Goal: Transaction & Acquisition: Purchase product/service

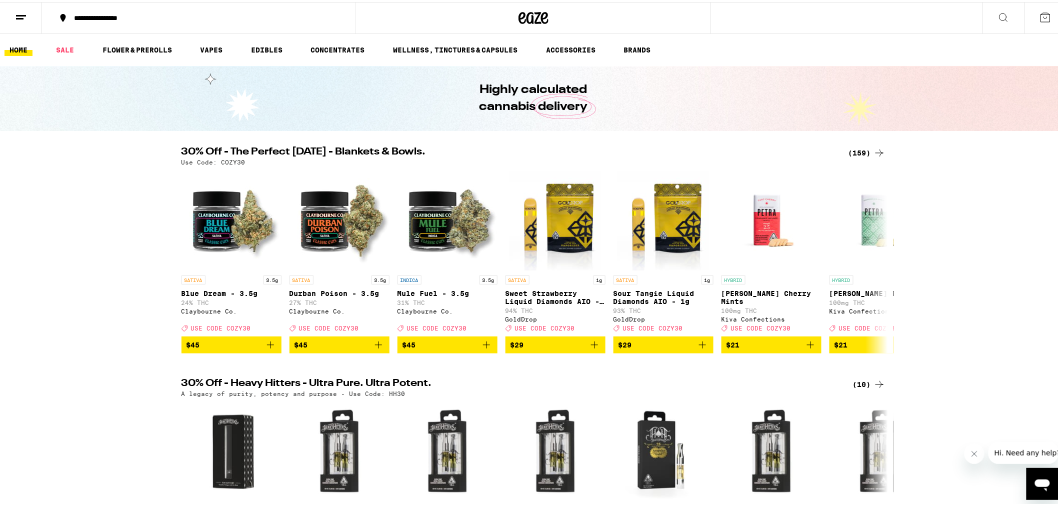
click at [875, 149] on icon at bounding box center [880, 151] width 12 height 12
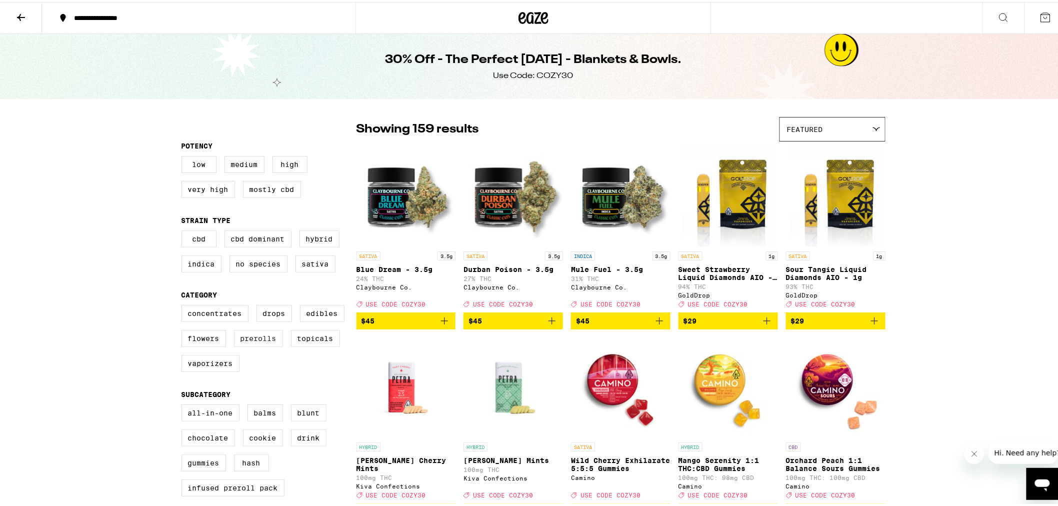
click at [246, 341] on label "Prerolls" at bounding box center [258, 336] width 49 height 17
click at [184, 305] on input "Prerolls" at bounding box center [184, 305] width 1 height 1
checkbox input "true"
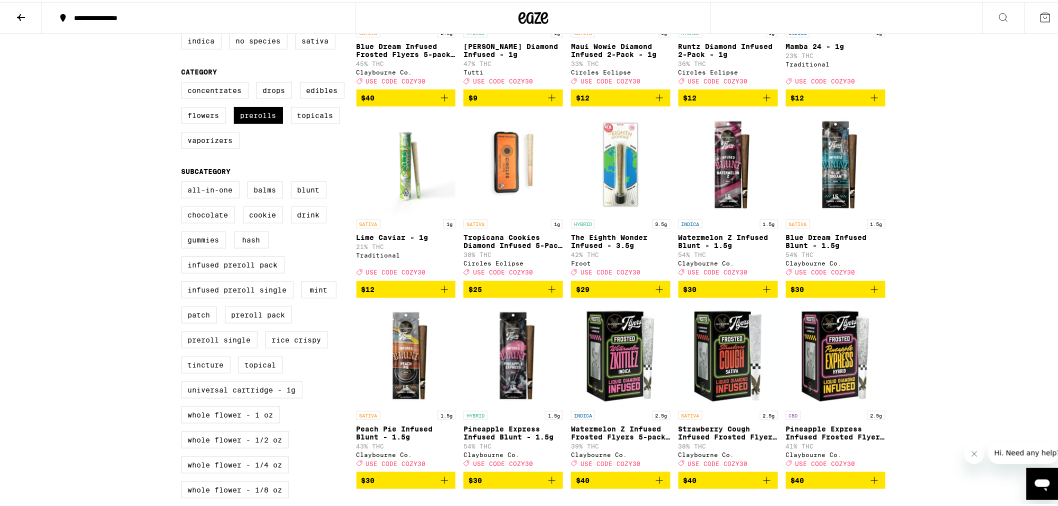
scroll to position [278, 0]
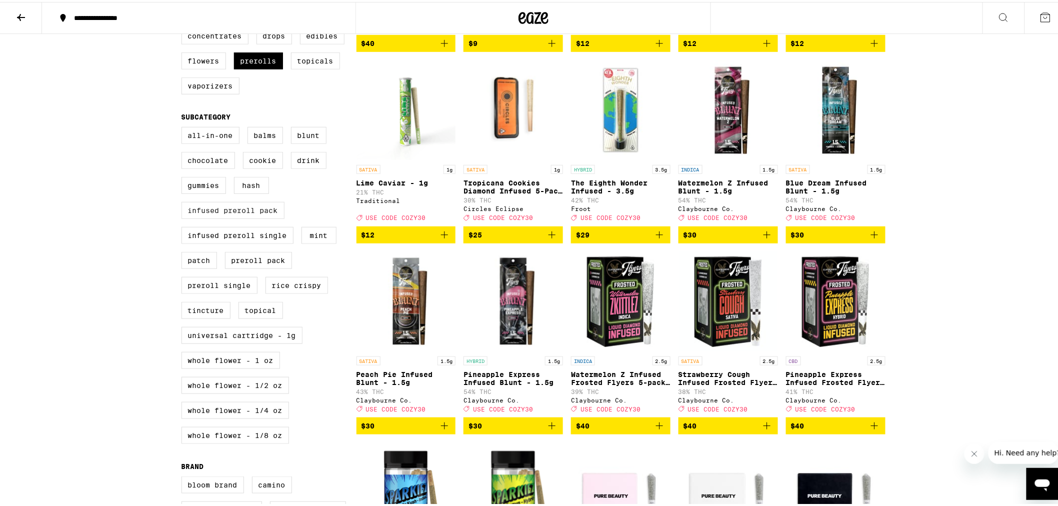
click at [252, 217] on label "Infused Preroll Pack" at bounding box center [233, 208] width 103 height 17
click at [184, 127] on input "Infused Preroll Pack" at bounding box center [184, 127] width 1 height 1
checkbox input "true"
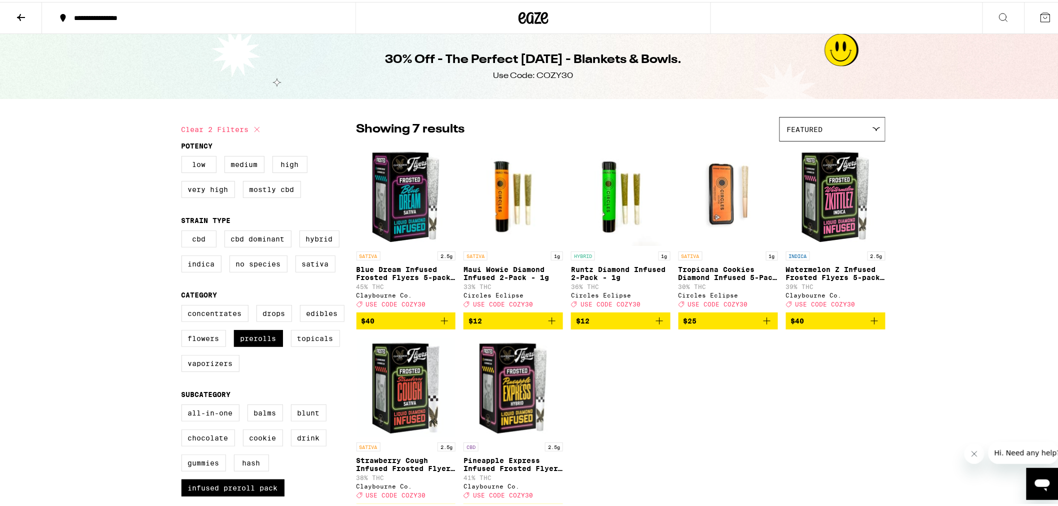
click at [444, 323] on icon "Add to bag" at bounding box center [444, 319] width 7 height 7
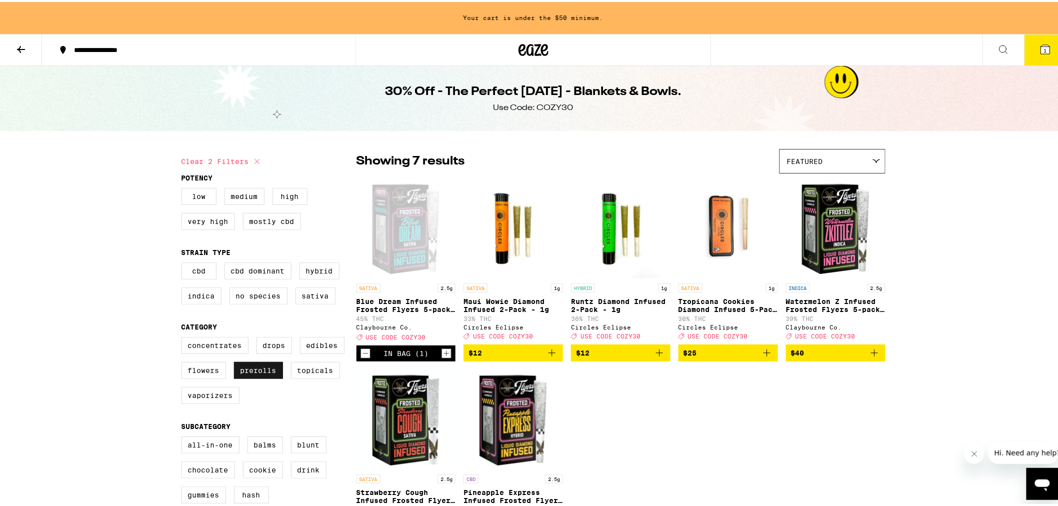
click at [263, 377] on label "Prerolls" at bounding box center [258, 368] width 49 height 17
click at [184, 337] on input "Prerolls" at bounding box center [184, 337] width 1 height 1
checkbox input "false"
click at [208, 377] on label "Flowers" at bounding box center [204, 368] width 45 height 17
click at [184, 337] on input "Flowers" at bounding box center [184, 337] width 1 height 1
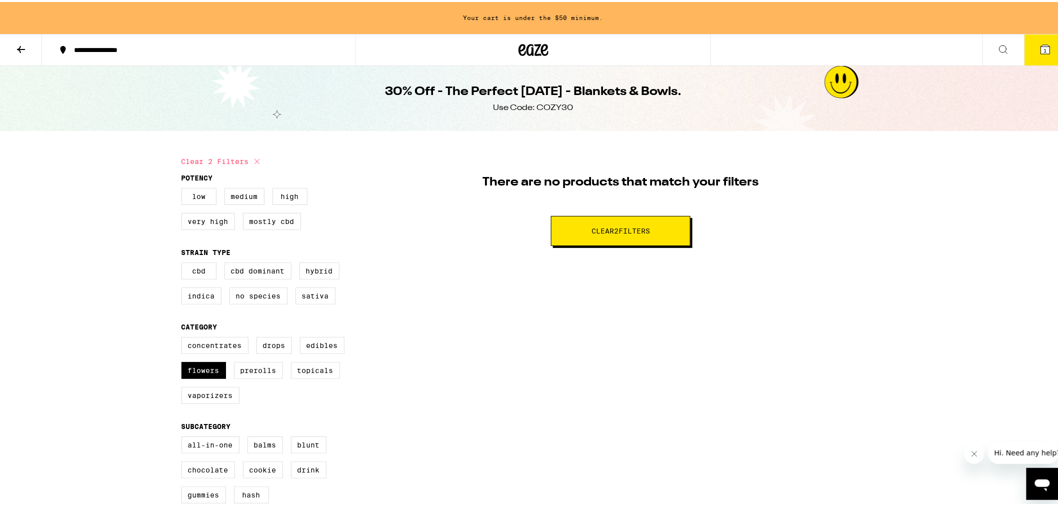
click at [633, 236] on button "Clear 2 filter s" at bounding box center [621, 229] width 140 height 30
checkbox input "false"
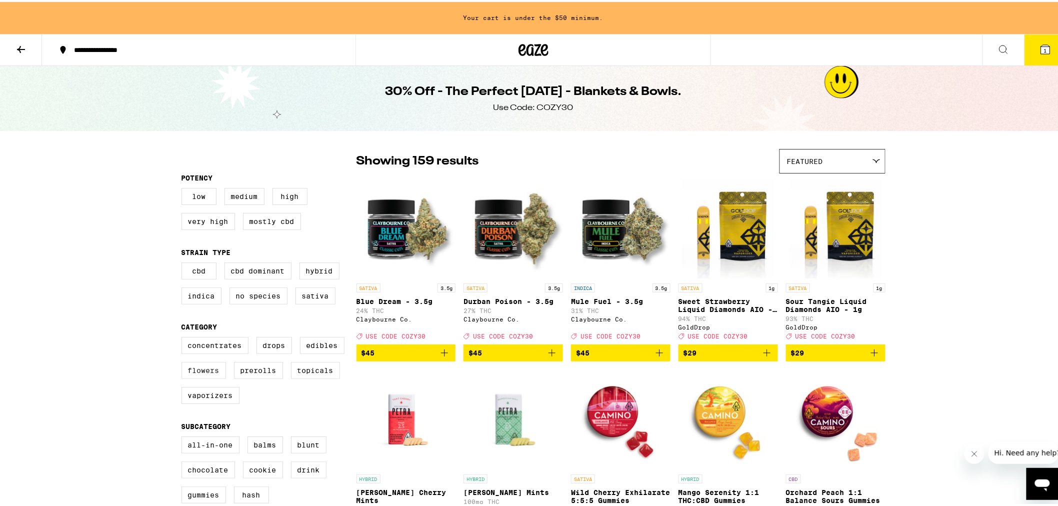
click at [209, 373] on label "Flowers" at bounding box center [204, 368] width 45 height 17
click at [184, 337] on input "Flowers" at bounding box center [184, 337] width 1 height 1
checkbox input "true"
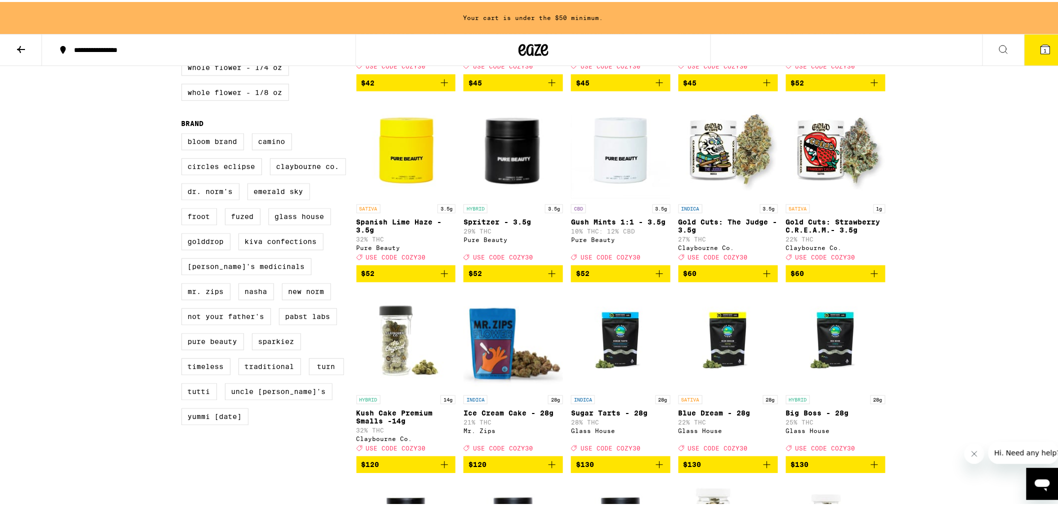
scroll to position [889, 0]
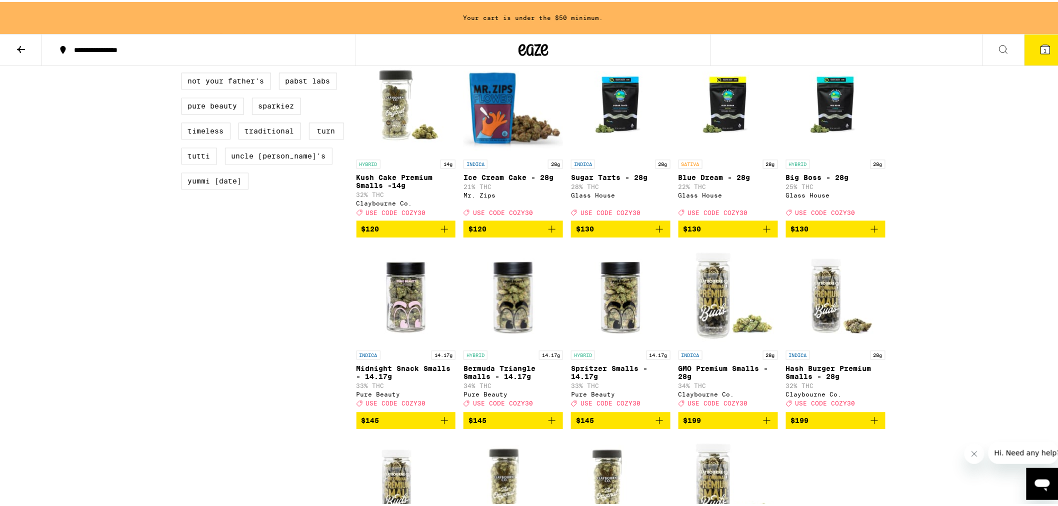
click at [515, 322] on img "Open page for Bermuda Triangle Smalls - 14.17g from Pure Beauty" at bounding box center [514, 294] width 100 height 100
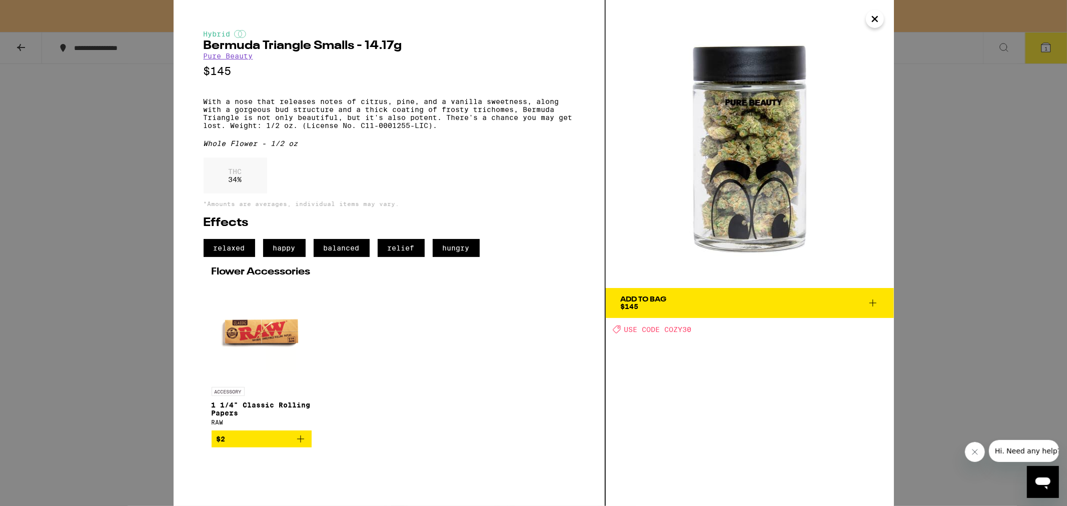
click at [653, 300] on div "Add To Bag" at bounding box center [644, 299] width 46 height 7
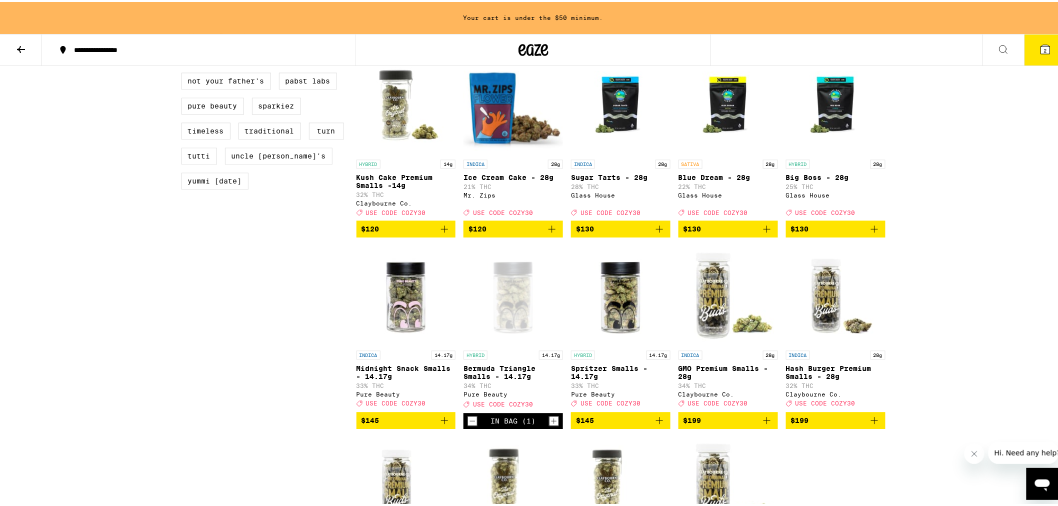
scroll to position [857, 0]
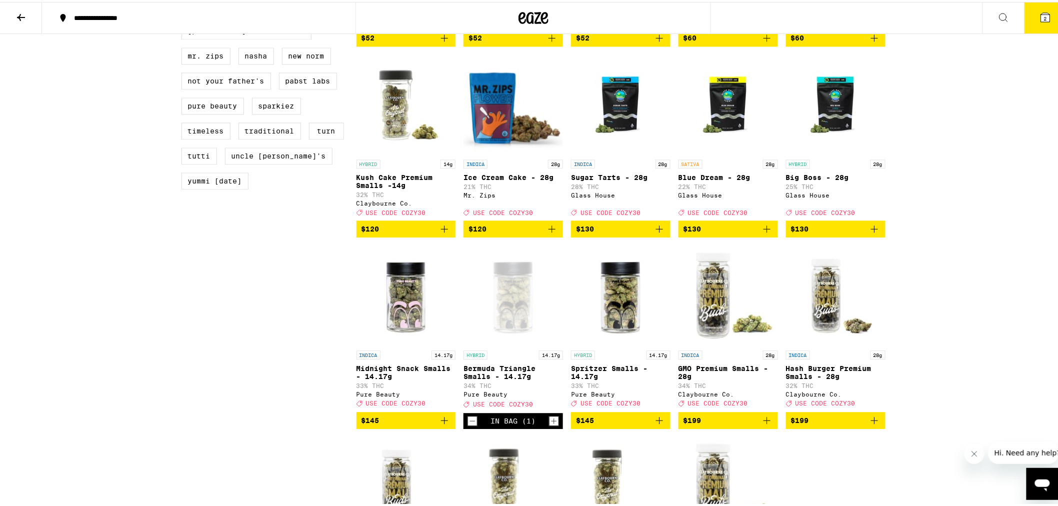
click at [1040, 12] on icon at bounding box center [1046, 16] width 12 height 12
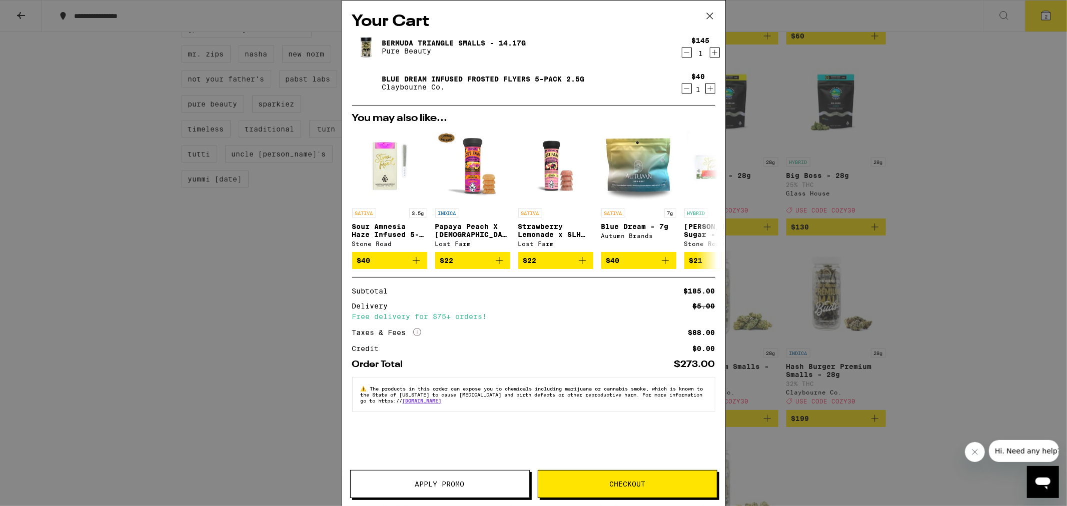
click at [706, 16] on icon at bounding box center [709, 16] width 15 height 15
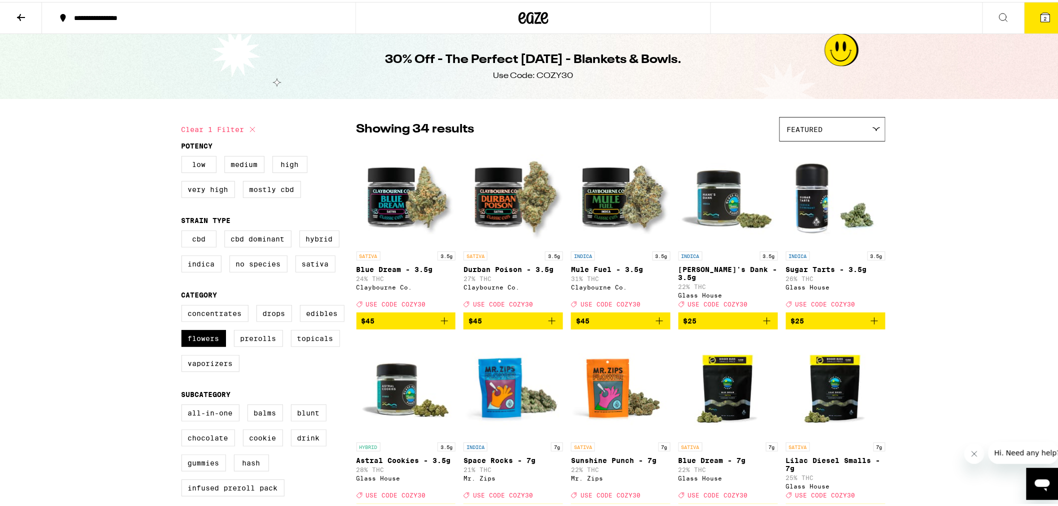
click at [28, 16] on button at bounding box center [21, 17] width 42 height 32
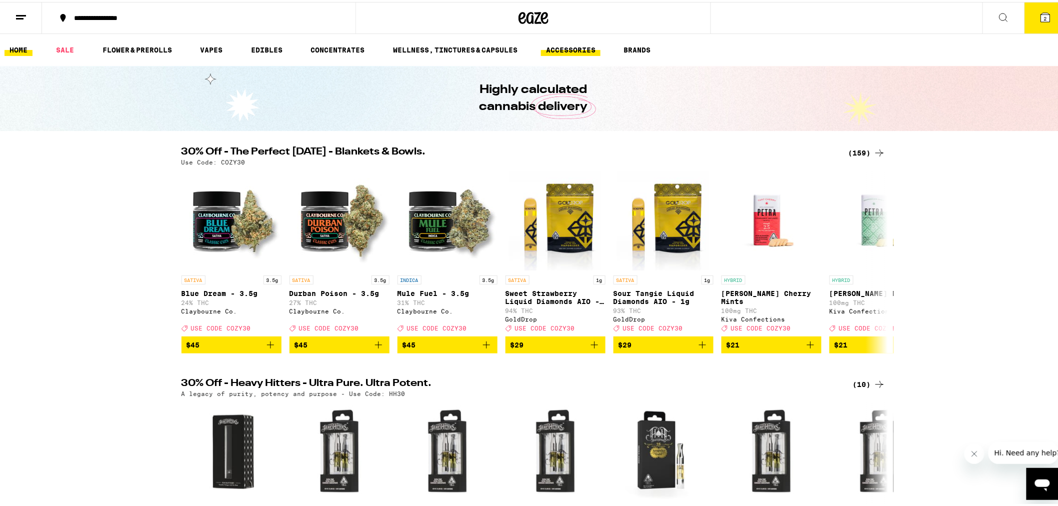
click at [586, 44] on link "ACCESSORIES" at bounding box center [571, 48] width 60 height 12
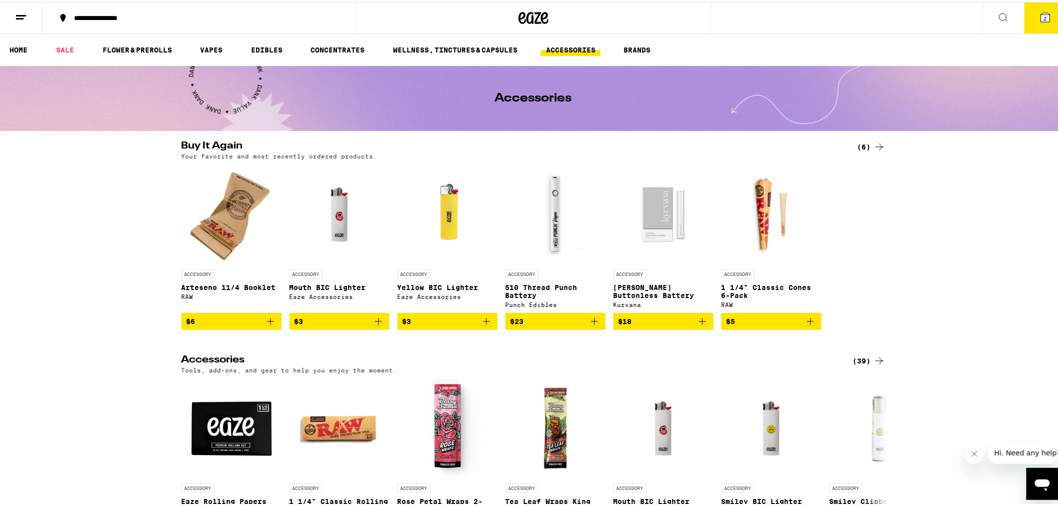
click at [1037, 302] on div "Buy It Again (6) Your favorite and most recently ordered products. ACCESSORY Ar…" at bounding box center [533, 233] width 1067 height 189
click at [268, 326] on icon "Add to bag" at bounding box center [271, 320] width 12 height 12
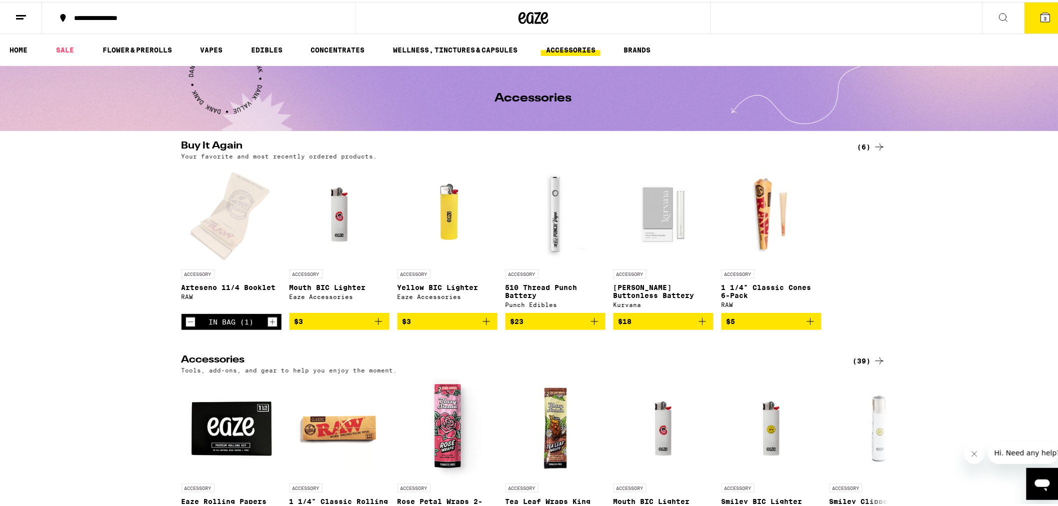
click at [1043, 21] on icon at bounding box center [1046, 16] width 12 height 12
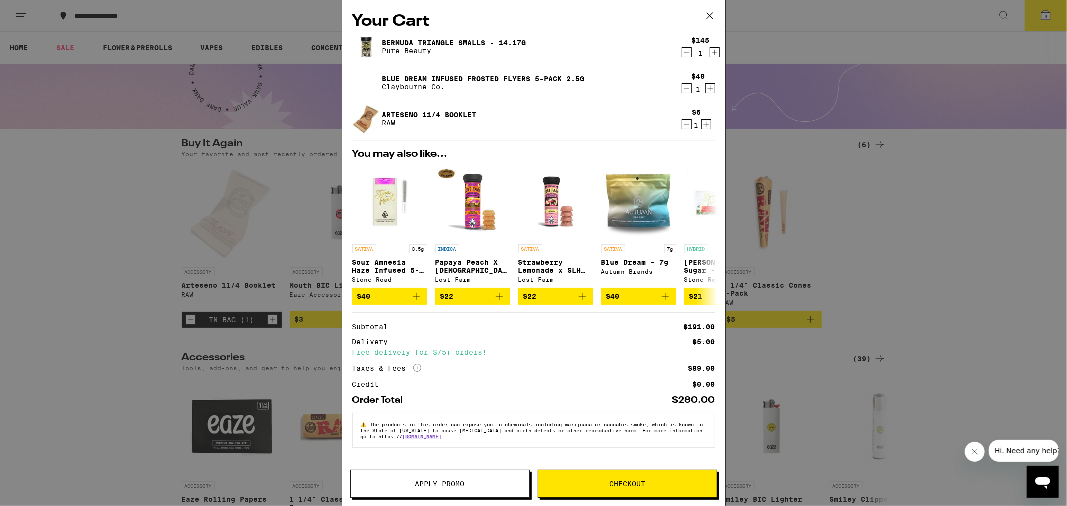
click at [709, 14] on icon at bounding box center [709, 16] width 15 height 15
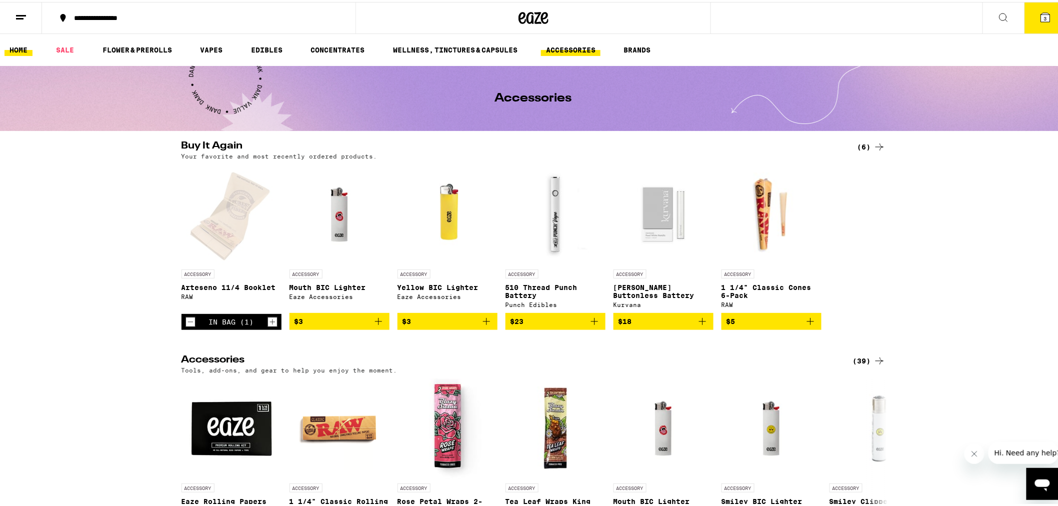
click at [18, 50] on link "HOME" at bounding box center [19, 48] width 28 height 12
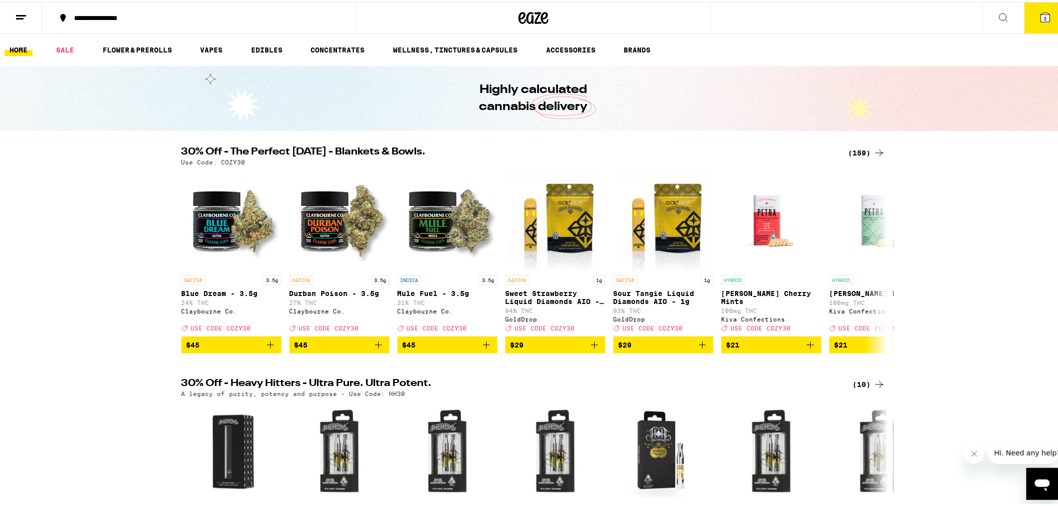
click at [1041, 19] on icon at bounding box center [1045, 15] width 9 height 9
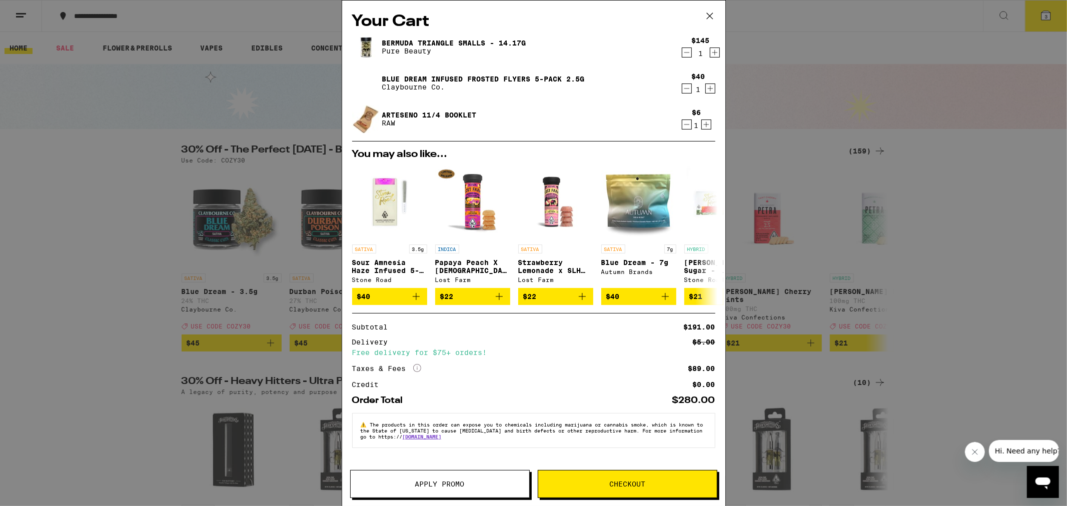
click at [464, 482] on span "Apply Promo" at bounding box center [440, 484] width 50 height 7
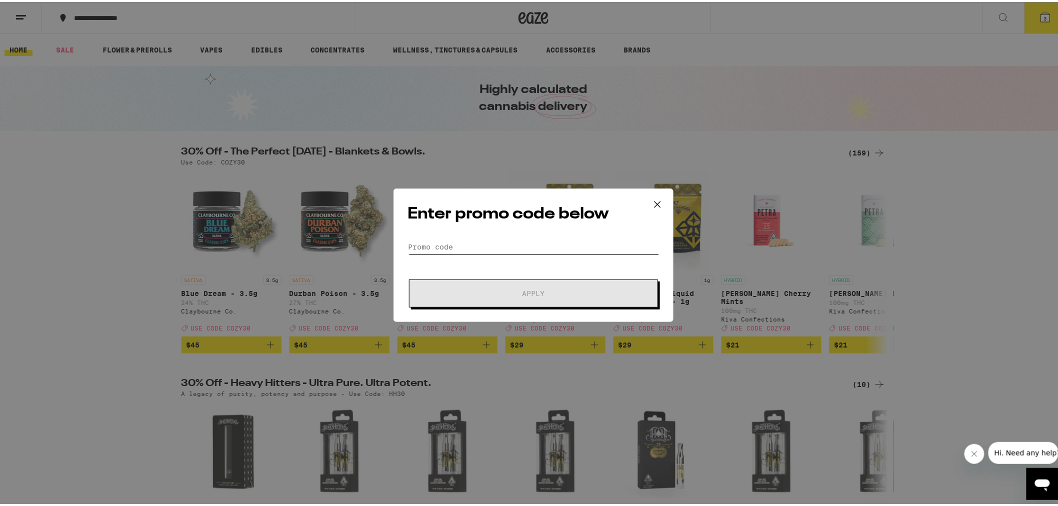
click at [535, 251] on input "Promo Code" at bounding box center [533, 245] width 251 height 15
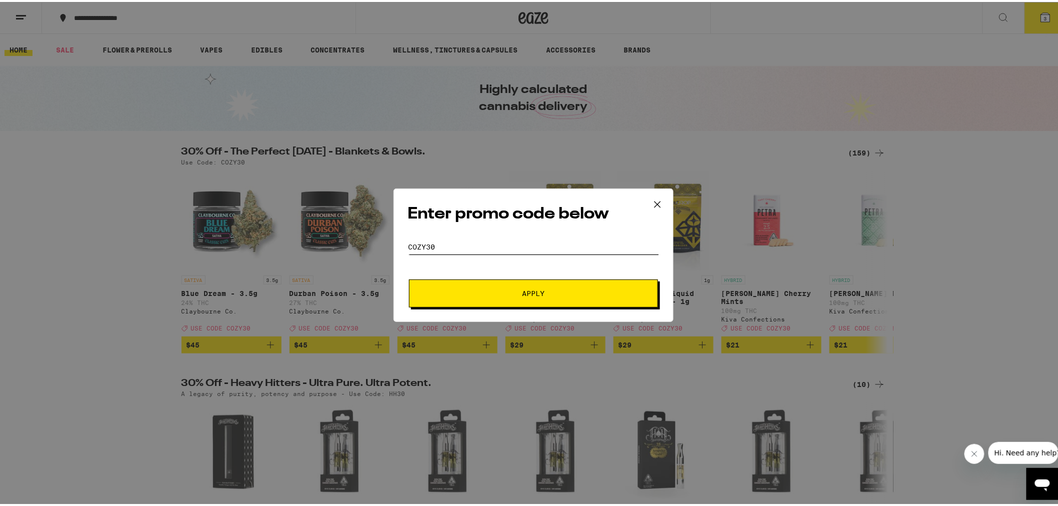
type input "cozy30"
click at [525, 297] on button "Apply" at bounding box center [533, 292] width 249 height 28
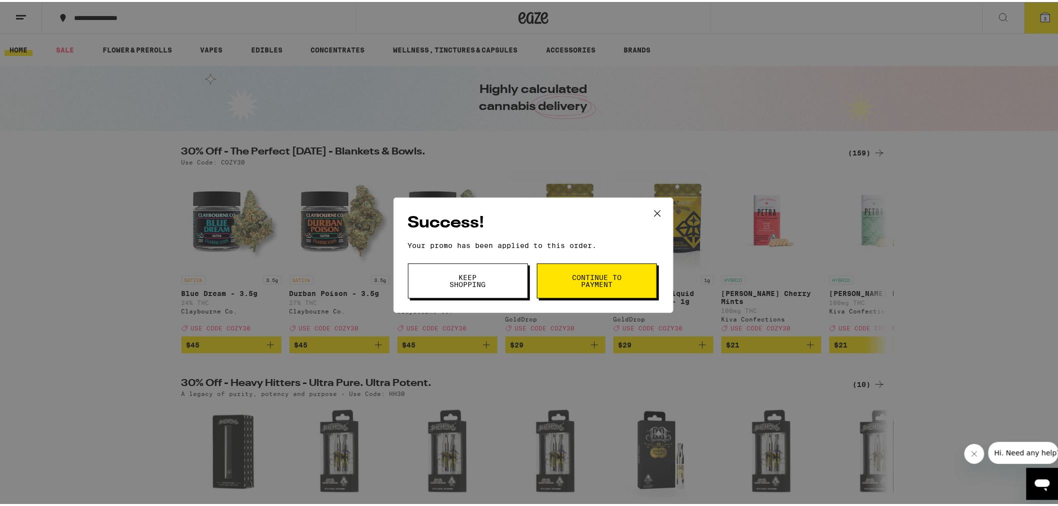
click at [601, 282] on span "Continue to payment" at bounding box center [597, 279] width 51 height 14
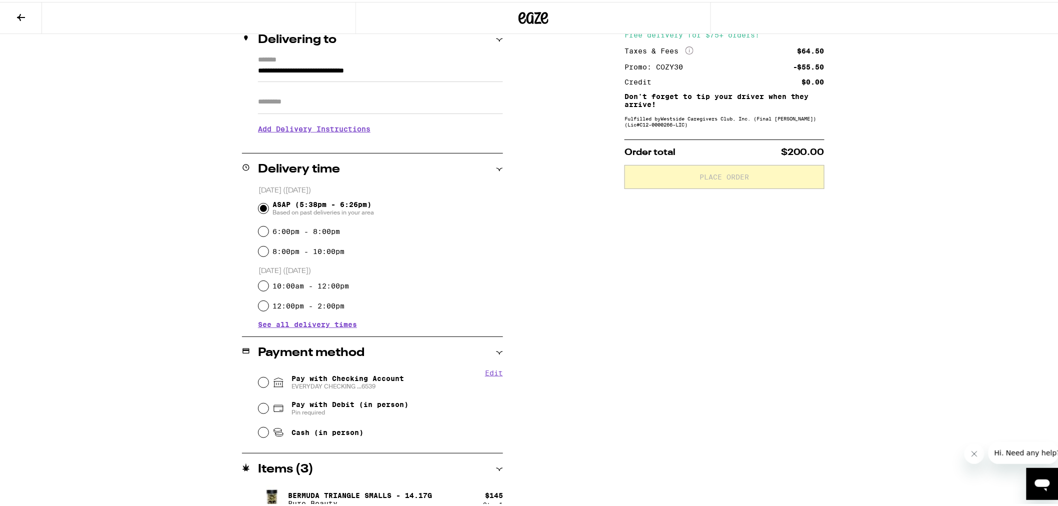
scroll to position [213, 0]
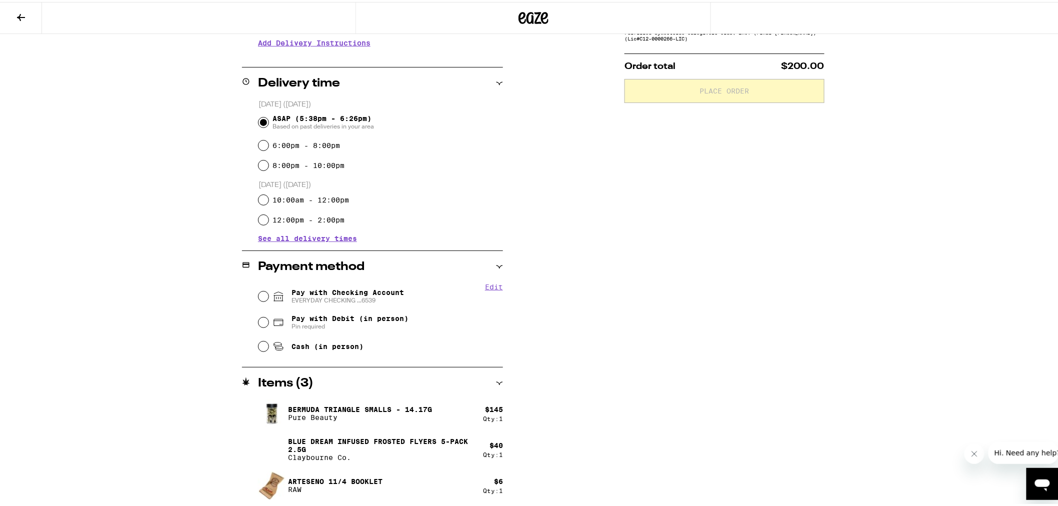
drag, startPoint x: 348, startPoint y: 293, endPoint x: 373, endPoint y: 293, distance: 25.0
click at [348, 293] on span "Pay with Checking Account EVERYDAY CHECKING ...6539" at bounding box center [348, 295] width 113 height 16
click at [269, 293] on input "Pay with Checking Account EVERYDAY CHECKING ...6539" at bounding box center [264, 295] width 10 height 10
radio input "true"
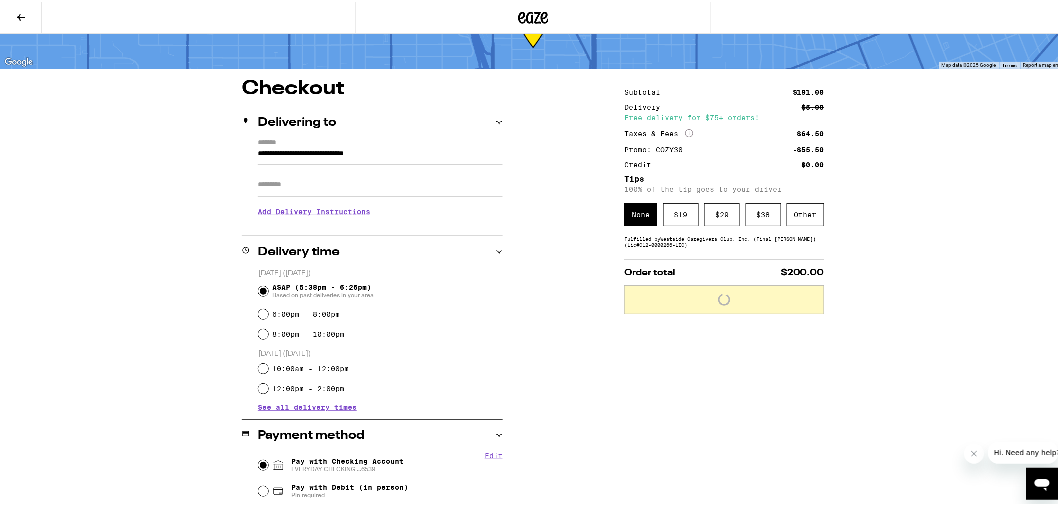
scroll to position [0, 0]
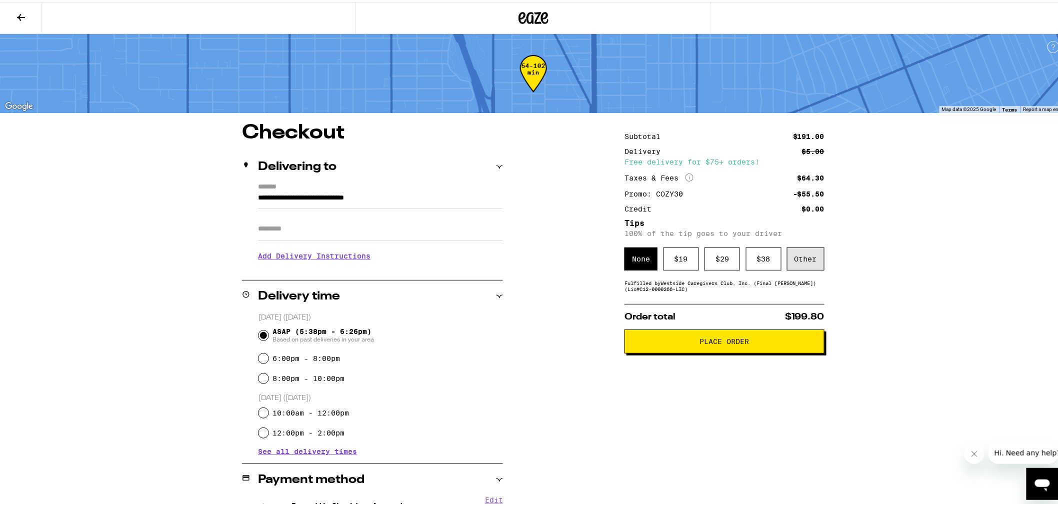
click at [809, 256] on div "Other" at bounding box center [806, 257] width 38 height 23
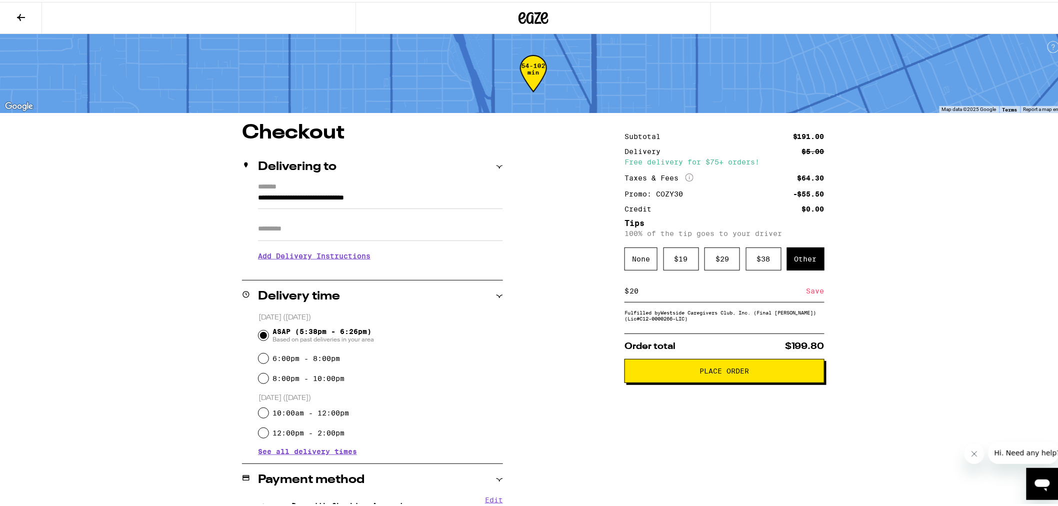
type input "20"
click at [808, 294] on div "Save" at bounding box center [816, 289] width 18 height 22
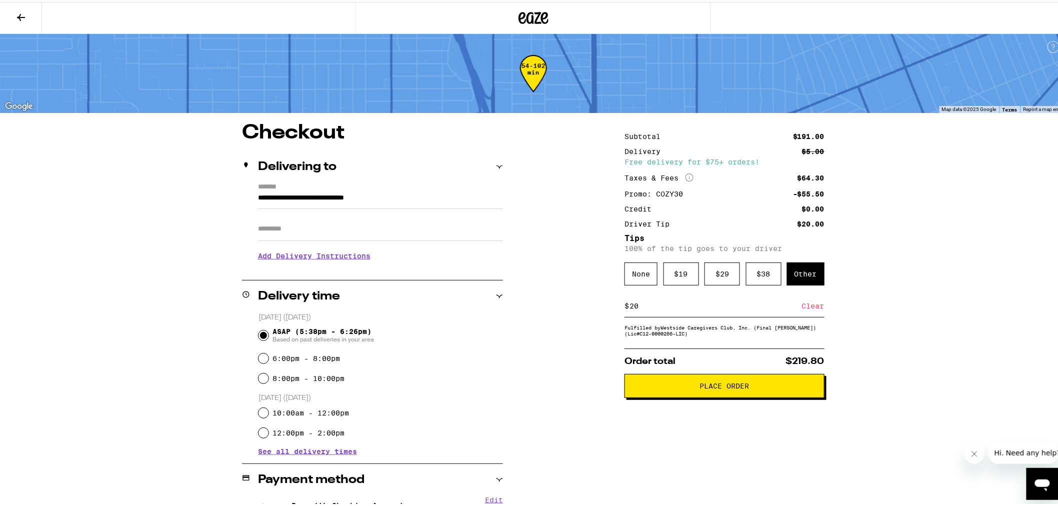
click at [742, 388] on span "Place Order" at bounding box center [725, 384] width 50 height 7
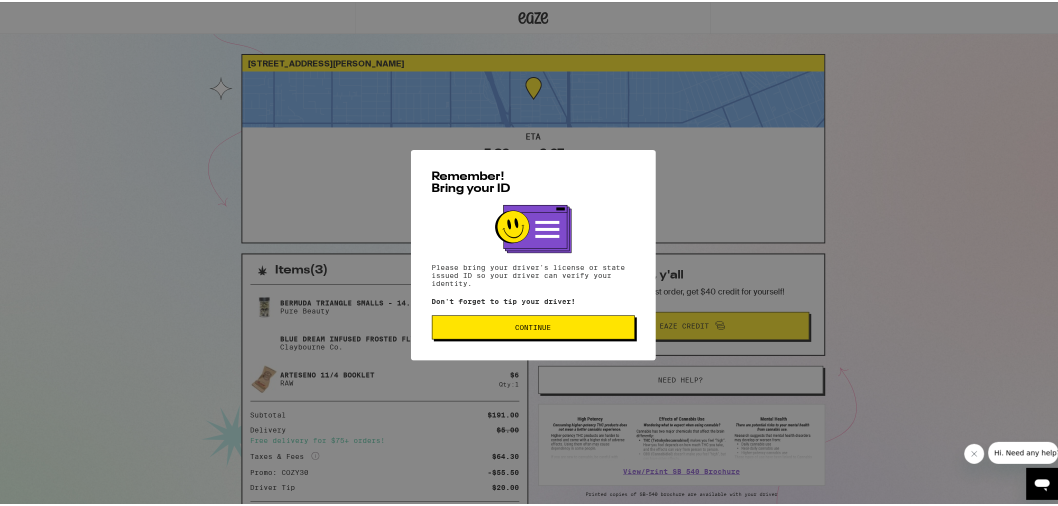
click at [555, 328] on span "Continue" at bounding box center [534, 325] width 186 height 7
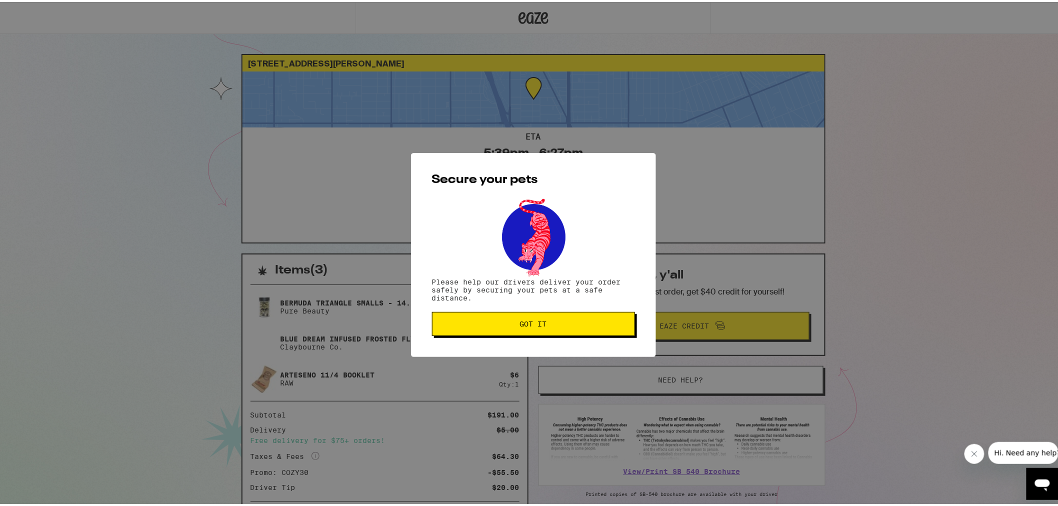
drag, startPoint x: 584, startPoint y: 316, endPoint x: 591, endPoint y: 318, distance: 6.8
click at [584, 317] on button "Got it" at bounding box center [533, 322] width 203 height 24
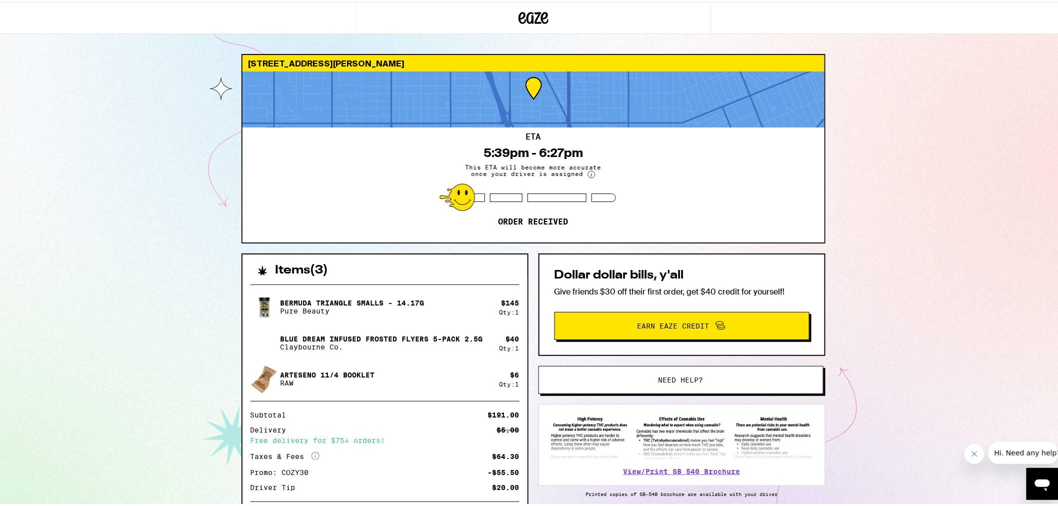
click at [149, 273] on div "[STREET_ADDRESS][PERSON_NAME] 5:39pm - 6:27pm This ETA will become more accurat…" at bounding box center [533, 284] width 1067 height 568
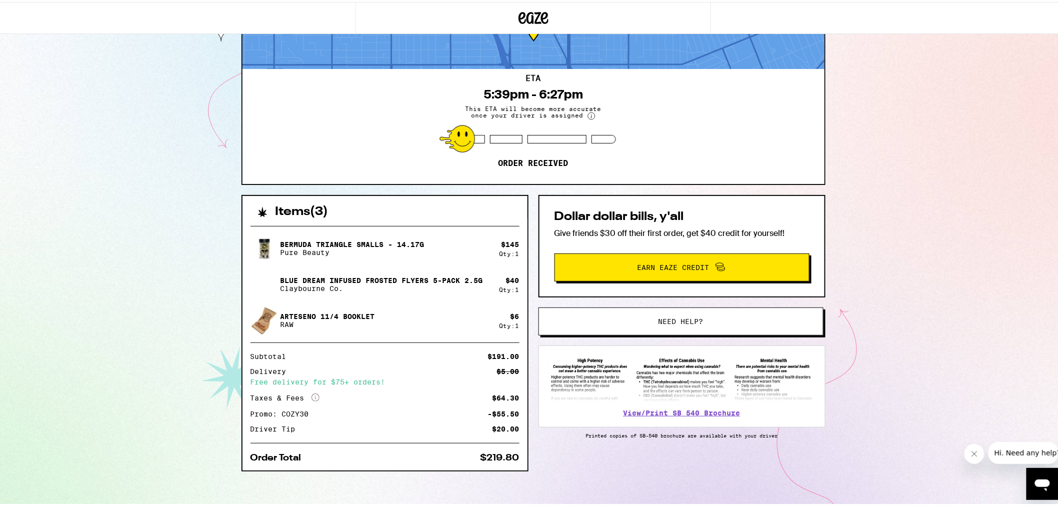
scroll to position [61, 0]
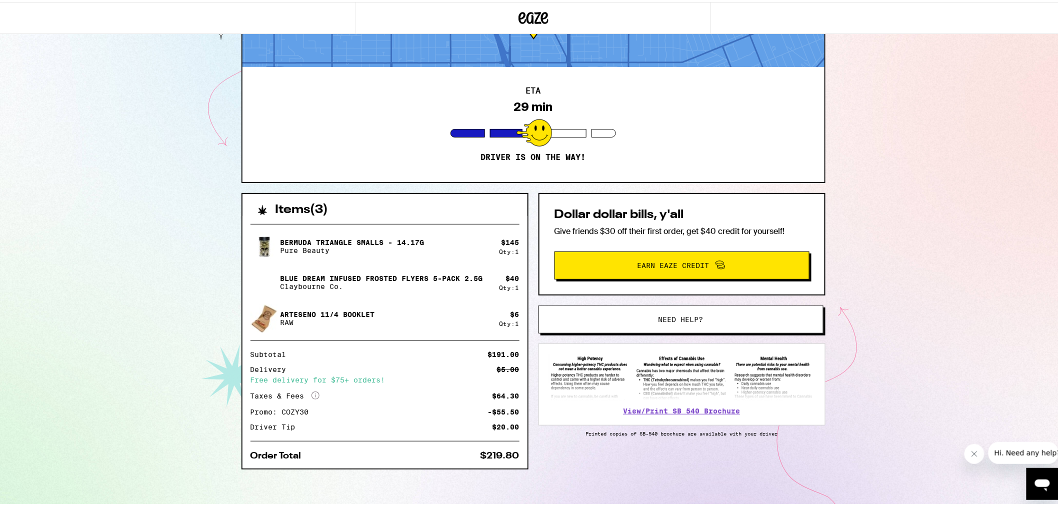
click at [184, 222] on div "[STREET_ADDRESS][PERSON_NAME] ETA 29 min Driver is on the way! Items ( 3 ) Berm…" at bounding box center [533, 223] width 1067 height 568
click at [973, 278] on div "[STREET_ADDRESS][PERSON_NAME] ETA 25 min Driver is on the way! Items ( 3 ) Berm…" at bounding box center [533, 223] width 1067 height 568
